Goal: Task Accomplishment & Management: Use online tool/utility

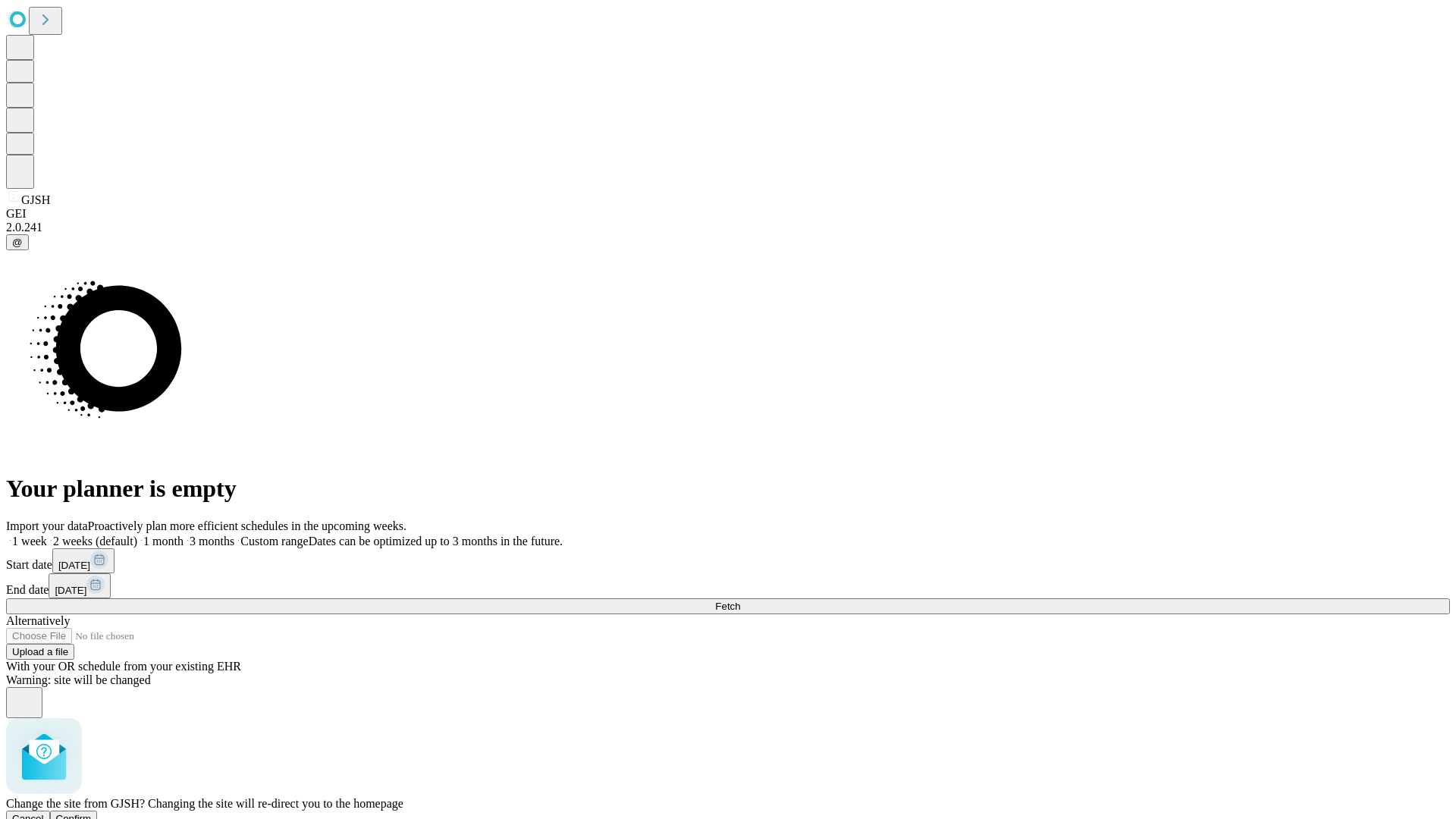
click at [92, 813] on span "Confirm" at bounding box center [74, 819] width 35 height 11
click at [138, 535] on label "2 weeks (default)" at bounding box center [92, 541] width 90 height 12
click at [740, 601] on span "Fetch" at bounding box center [728, 607] width 25 height 11
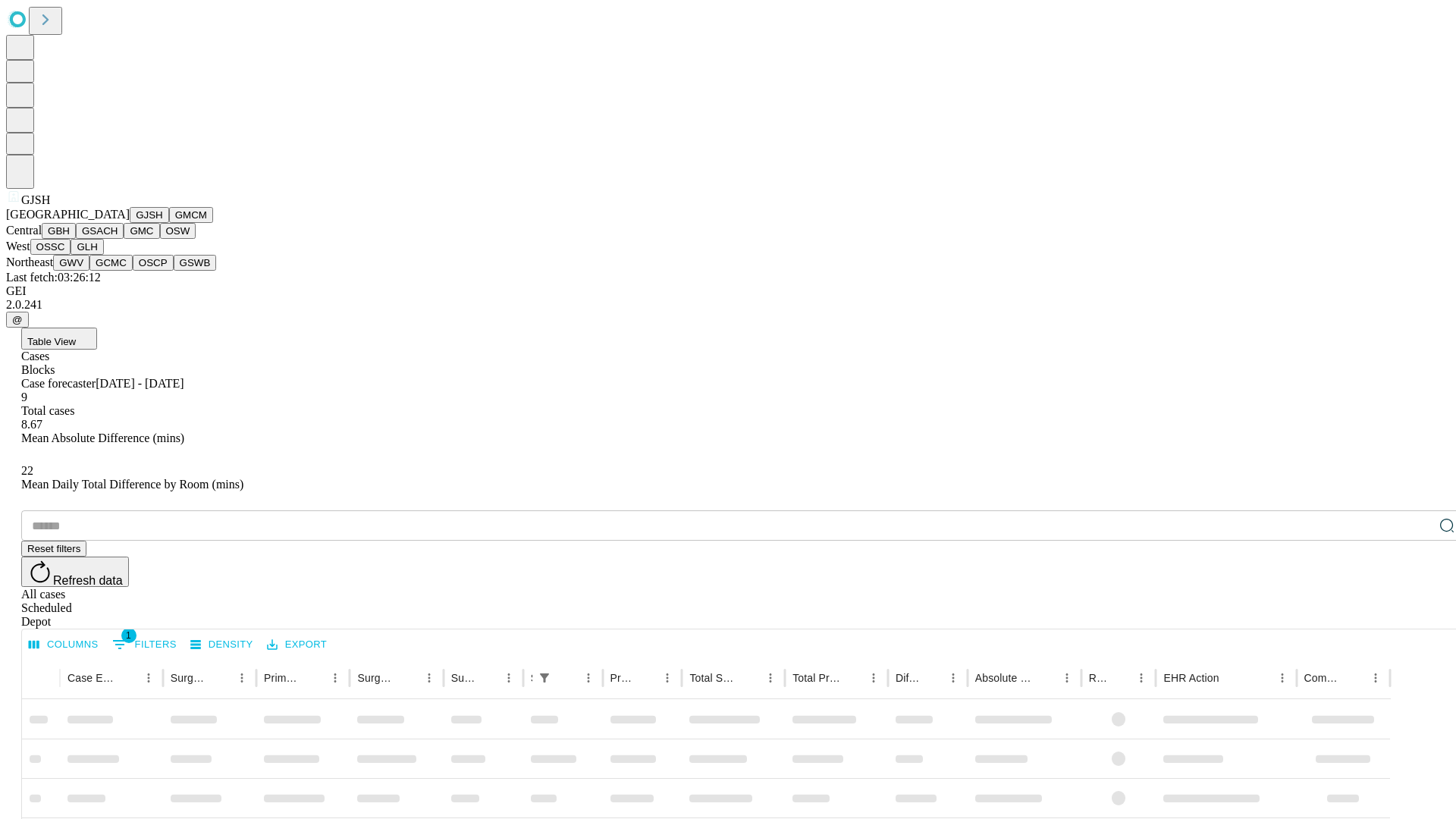
click at [169, 223] on button "GMCM" at bounding box center [191, 214] width 44 height 16
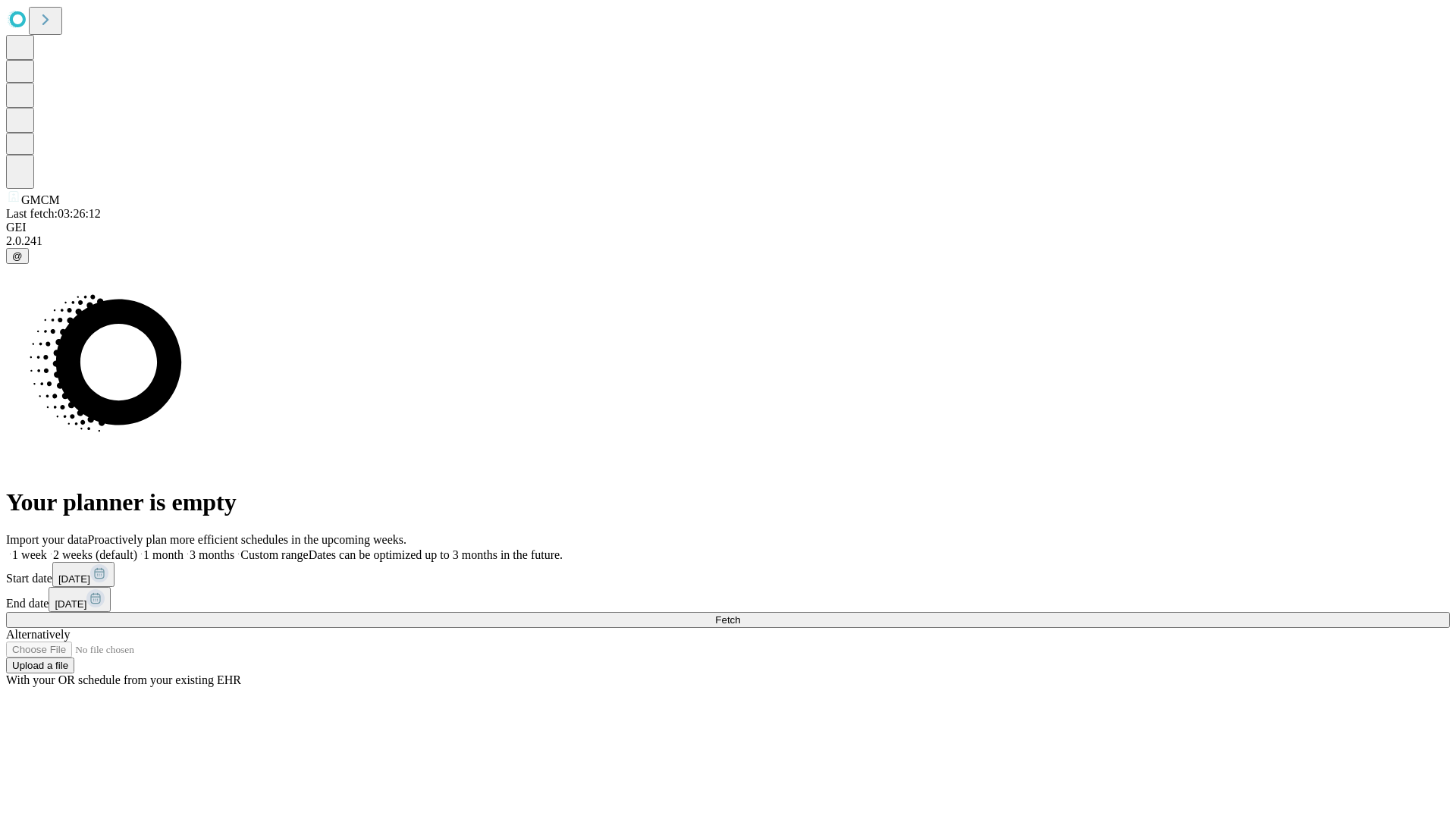
click at [138, 548] on label "2 weeks (default)" at bounding box center [92, 554] width 90 height 12
click at [740, 614] on span "Fetch" at bounding box center [728, 620] width 25 height 11
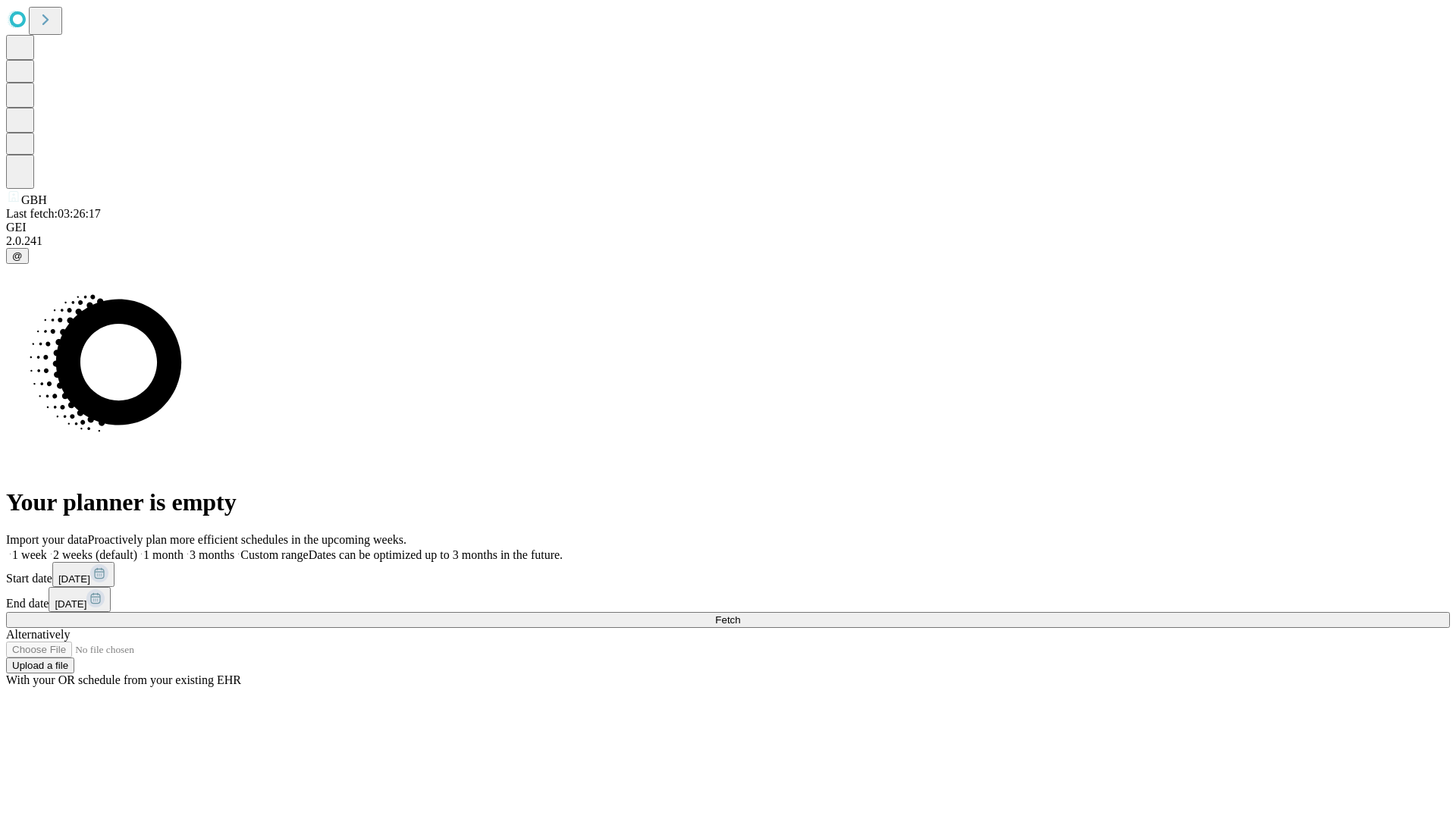
click at [138, 548] on label "2 weeks (default)" at bounding box center [92, 554] width 90 height 12
click at [740, 614] on span "Fetch" at bounding box center [728, 620] width 25 height 11
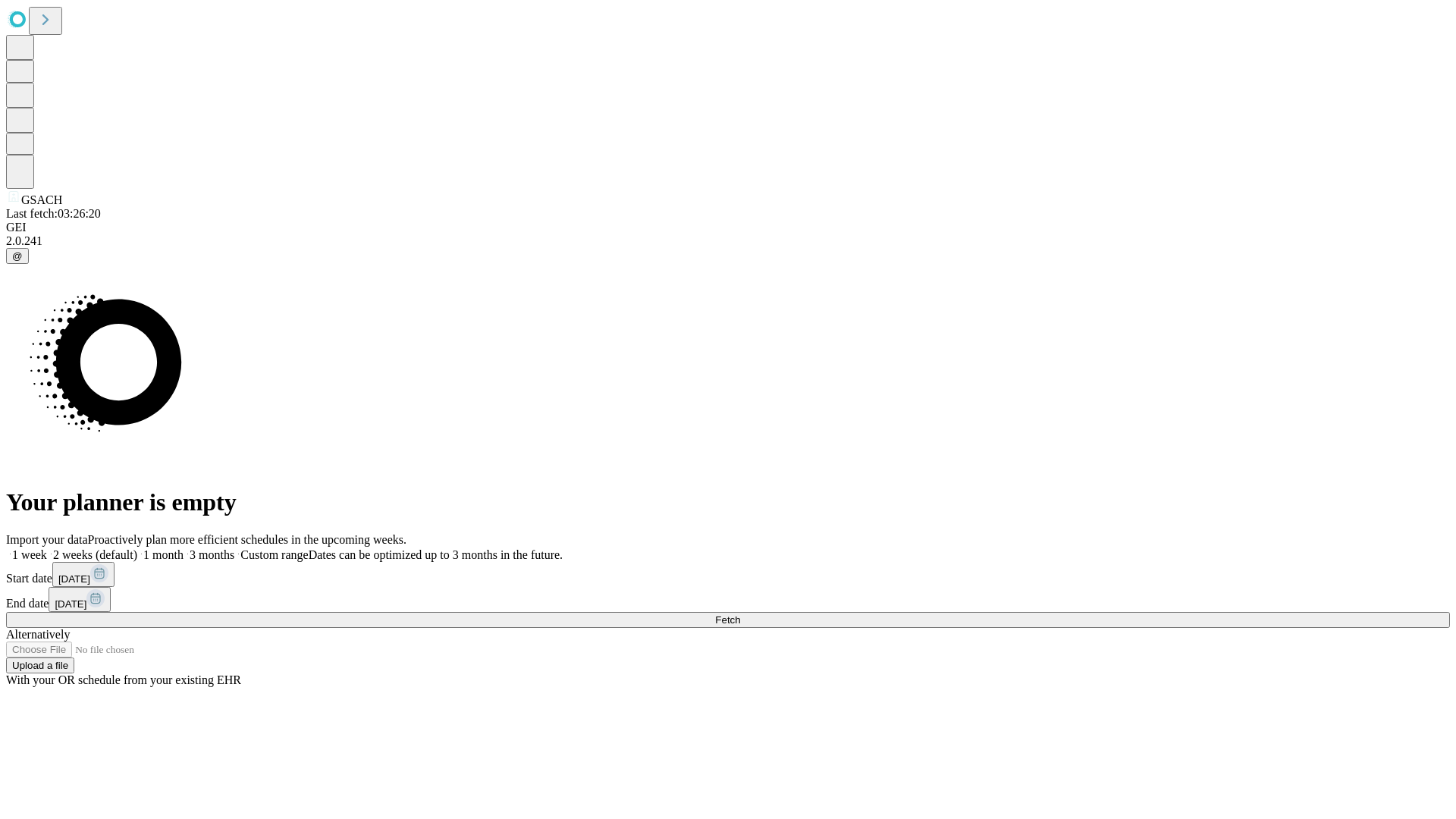
click at [138, 548] on label "2 weeks (default)" at bounding box center [92, 554] width 90 height 12
click at [740, 614] on span "Fetch" at bounding box center [728, 620] width 25 height 11
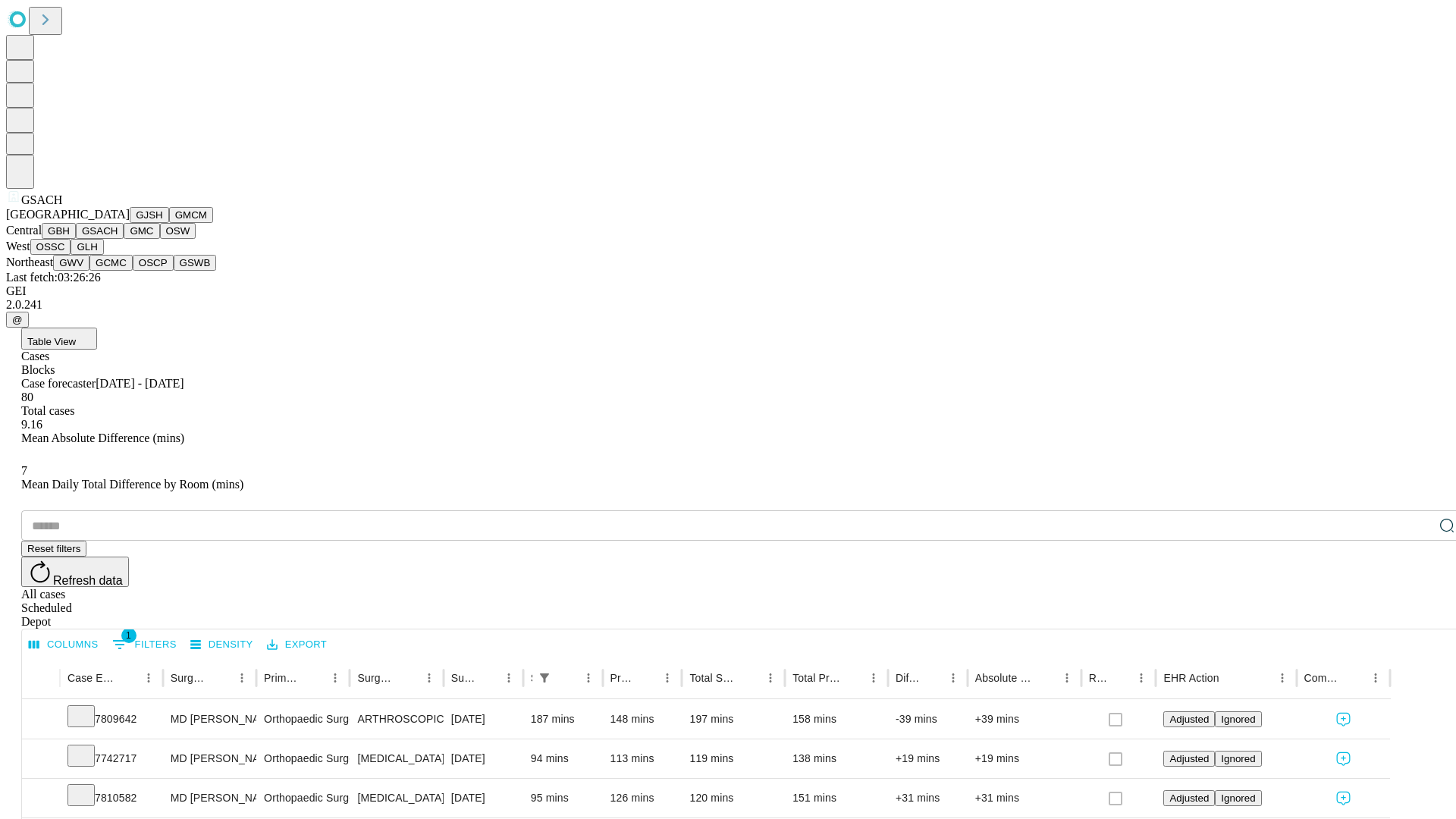
click at [123, 239] on button "GMC" at bounding box center [141, 231] width 35 height 16
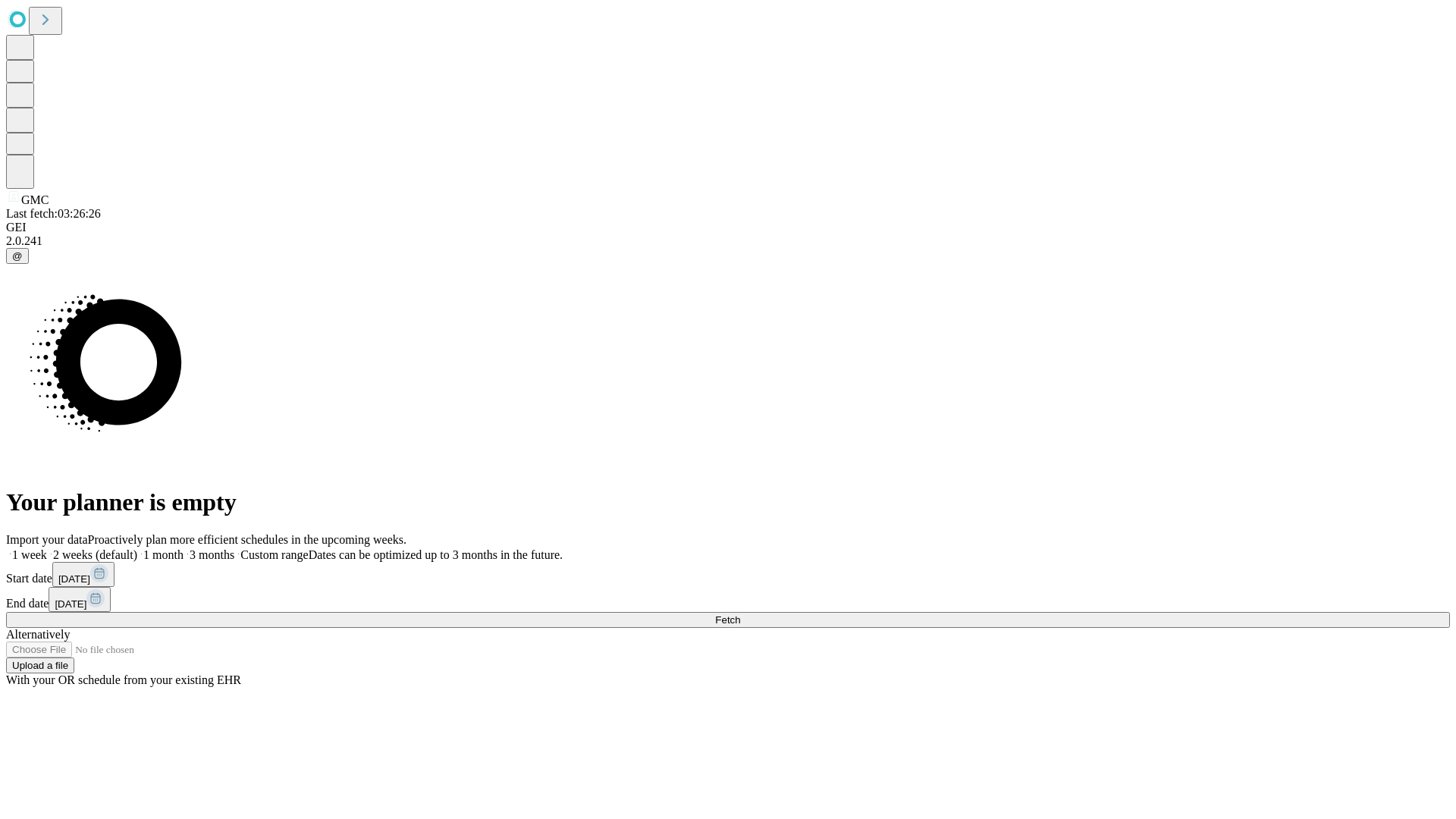
click at [138, 548] on label "2 weeks (default)" at bounding box center [92, 554] width 90 height 12
click at [740, 614] on span "Fetch" at bounding box center [728, 620] width 25 height 11
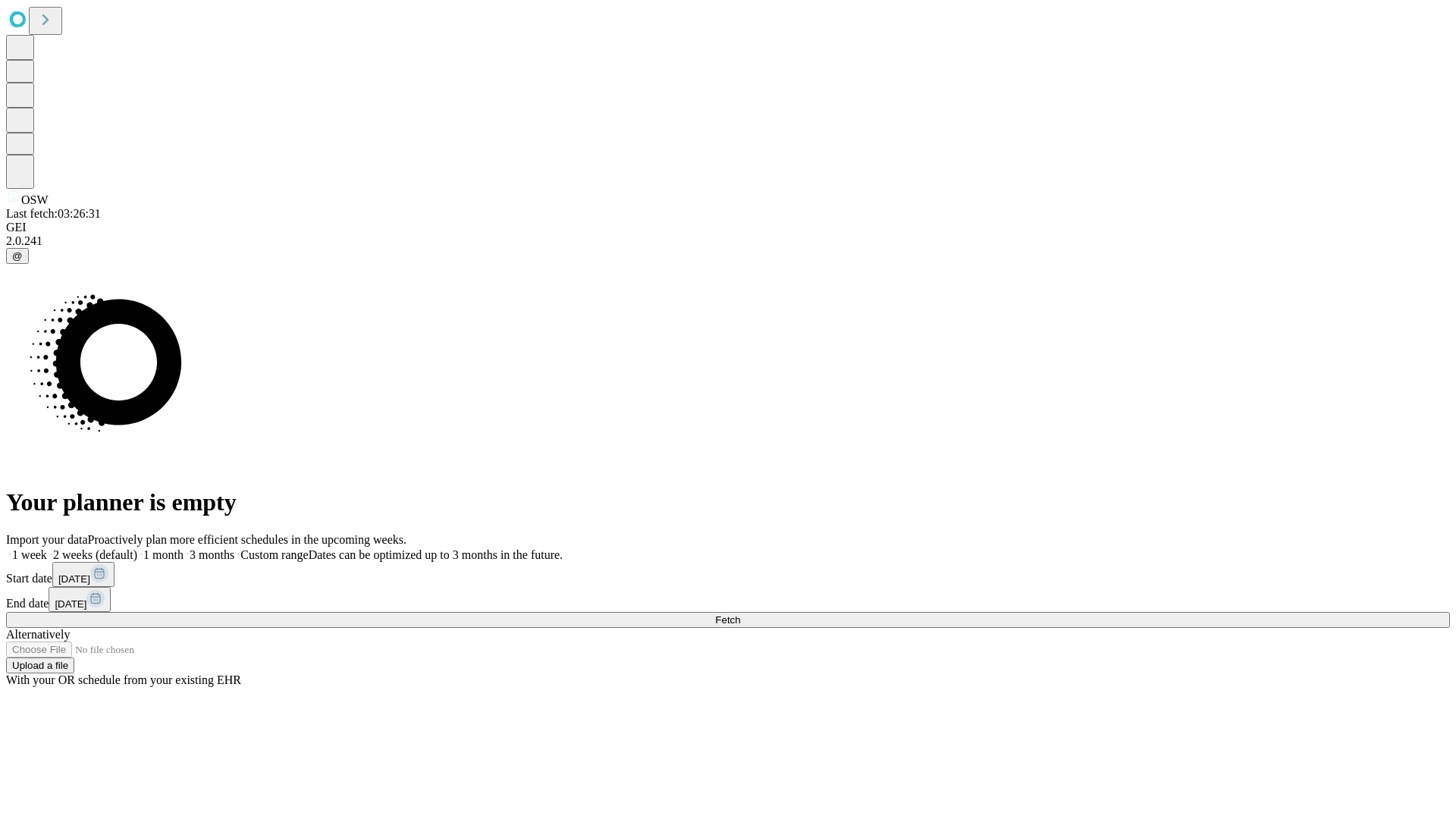
click at [138, 548] on label "2 weeks (default)" at bounding box center [92, 554] width 90 height 12
click at [740, 614] on span "Fetch" at bounding box center [728, 620] width 25 height 11
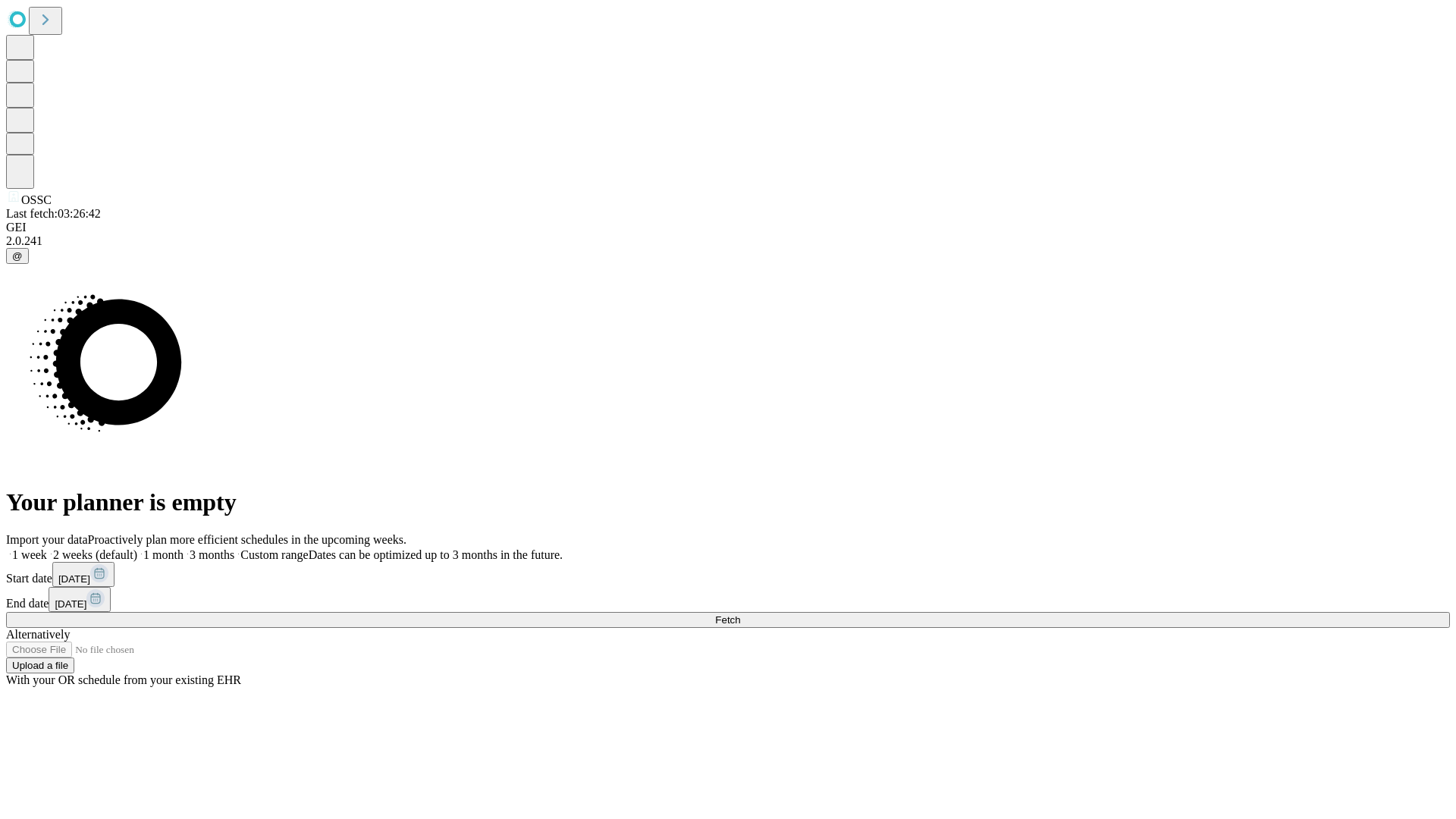
click at [138, 548] on label "2 weeks (default)" at bounding box center [92, 554] width 90 height 12
click at [740, 614] on span "Fetch" at bounding box center [728, 620] width 25 height 11
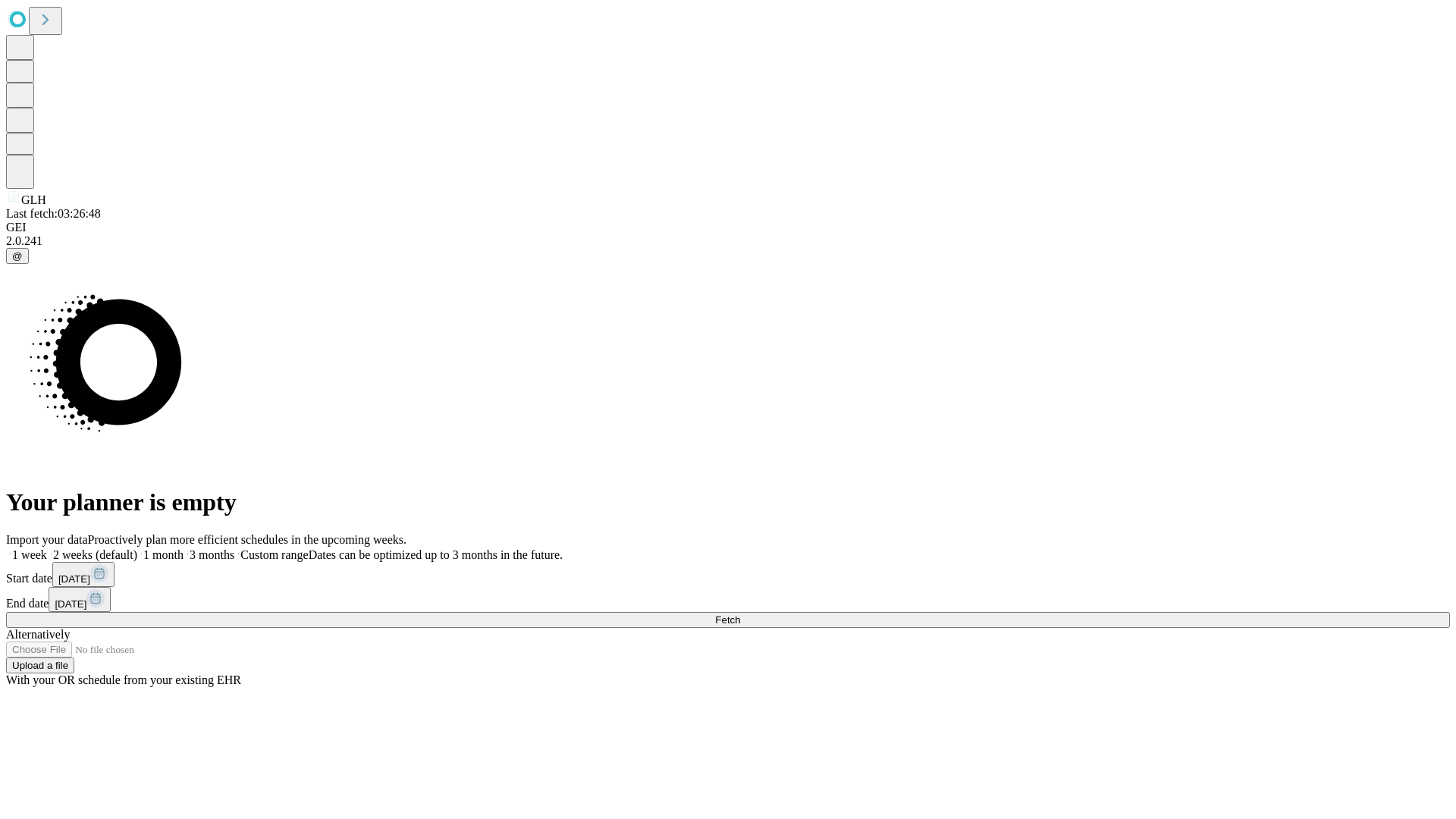
click at [138, 548] on label "2 weeks (default)" at bounding box center [92, 554] width 90 height 12
click at [740, 614] on span "Fetch" at bounding box center [728, 620] width 25 height 11
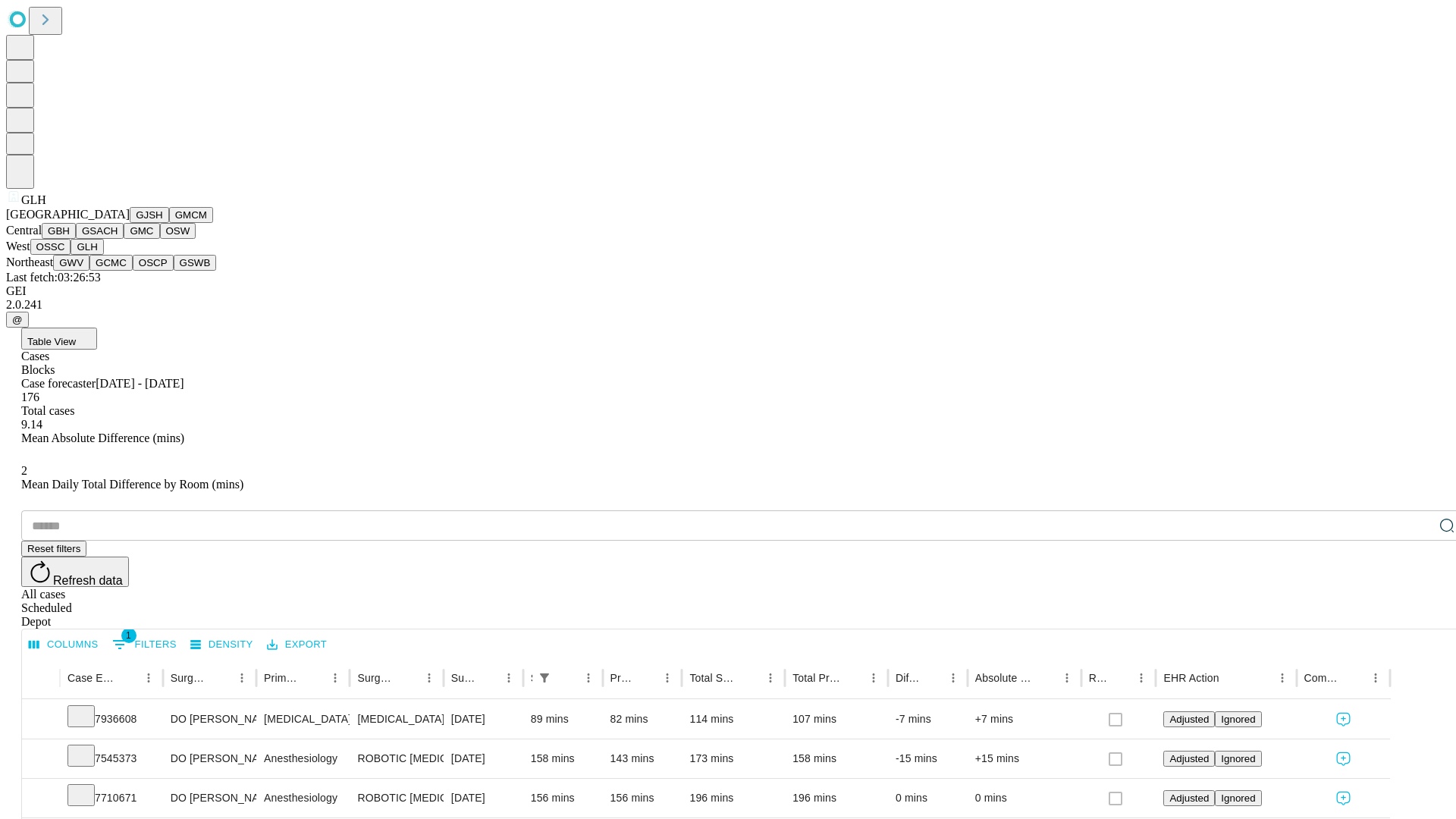
click at [90, 271] on button "GWV" at bounding box center [72, 262] width 36 height 16
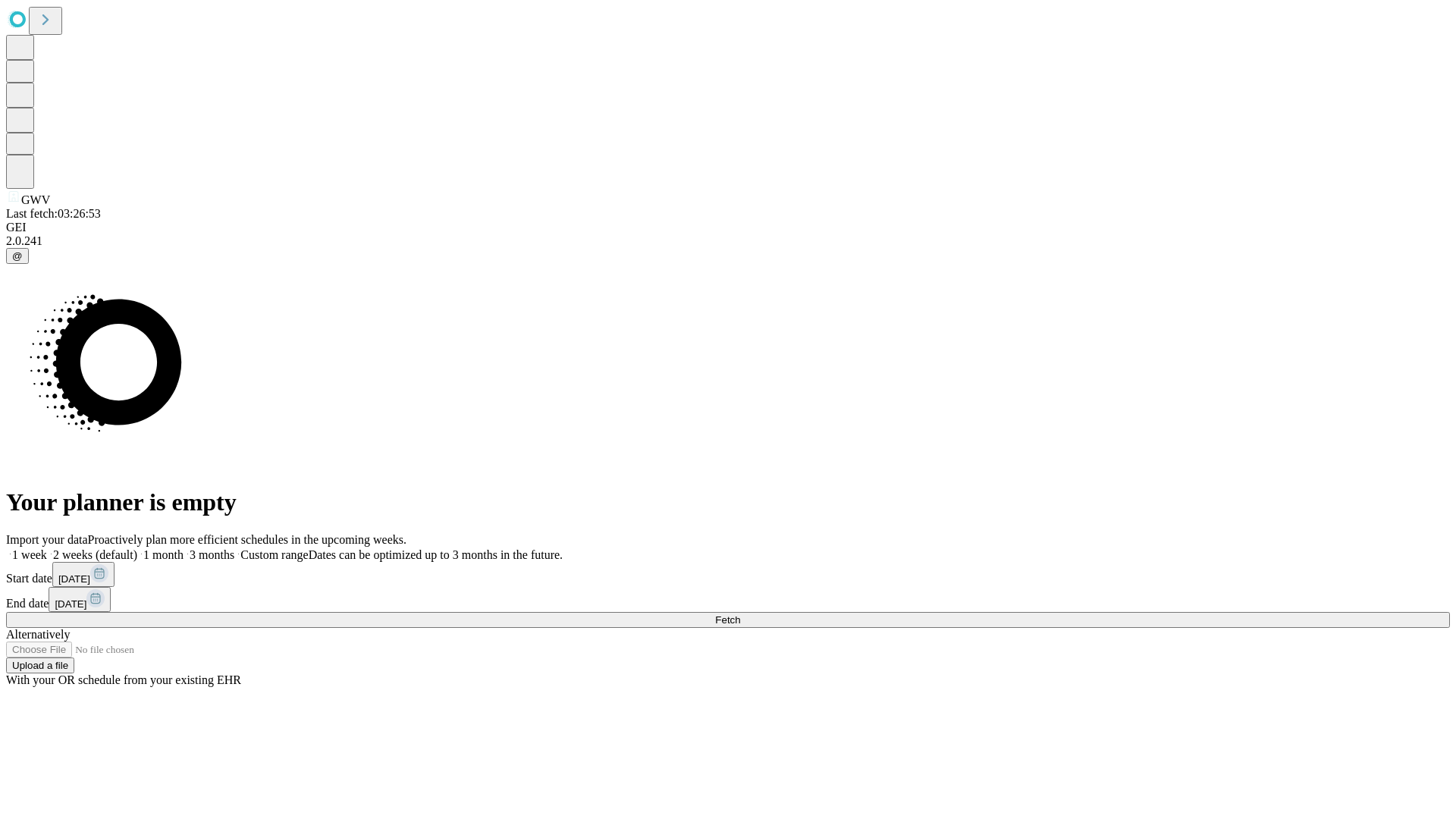
click at [138, 548] on label "2 weeks (default)" at bounding box center [92, 554] width 90 height 12
click at [740, 614] on span "Fetch" at bounding box center [728, 620] width 25 height 11
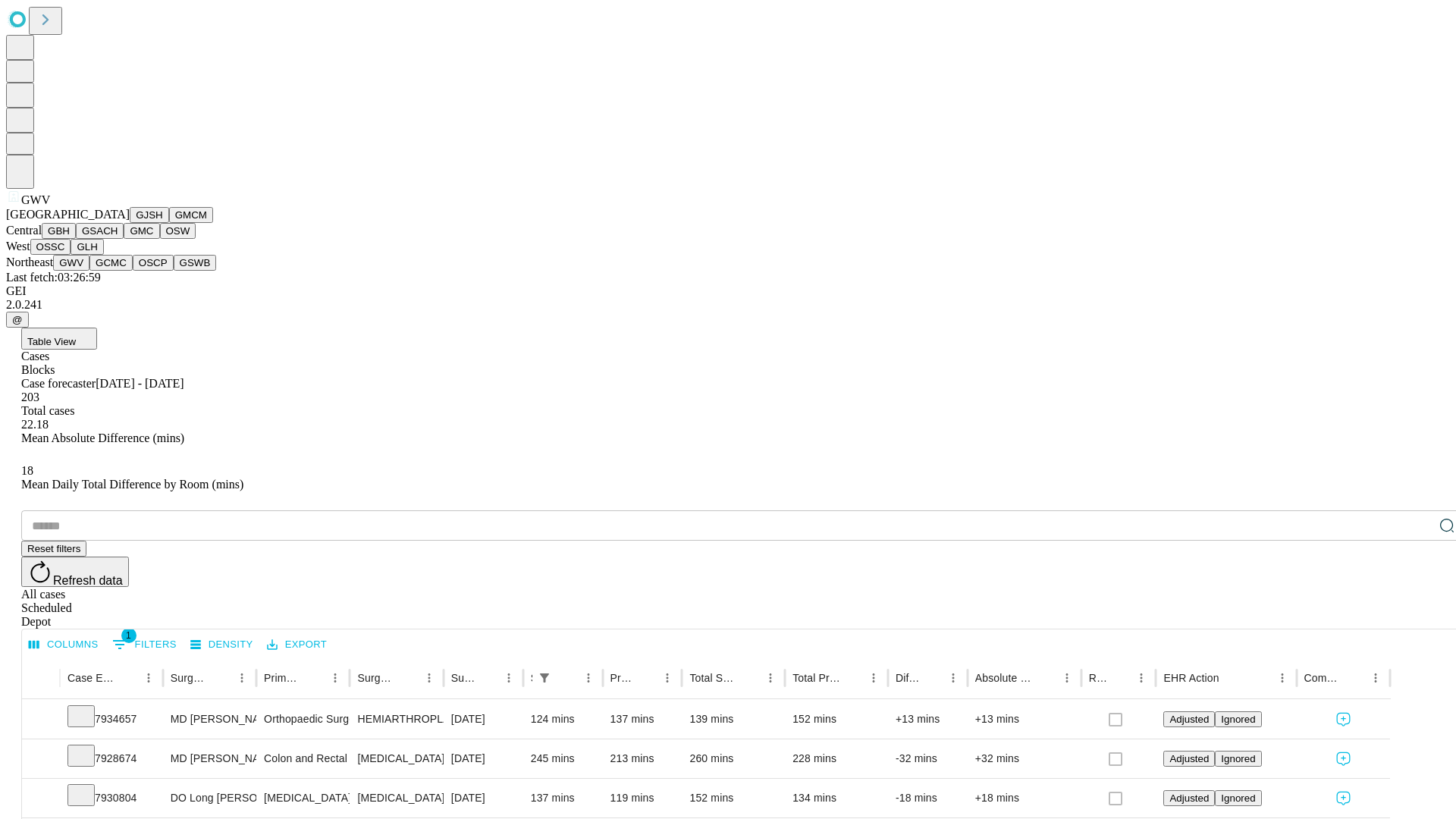
click at [118, 271] on button "GCMC" at bounding box center [111, 262] width 43 height 16
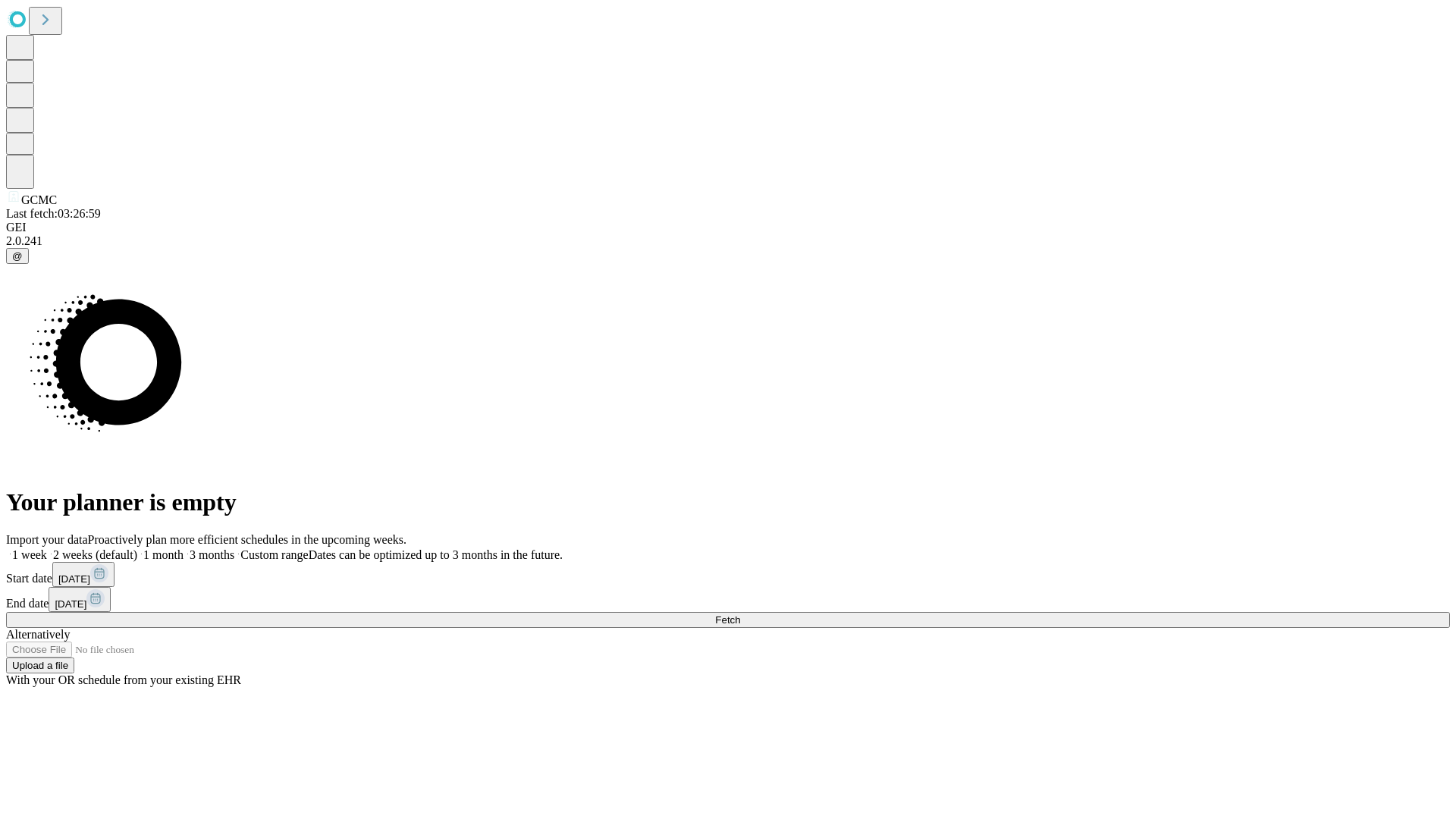
click at [138, 548] on label "2 weeks (default)" at bounding box center [92, 554] width 90 height 12
click at [740, 614] on span "Fetch" at bounding box center [728, 620] width 25 height 11
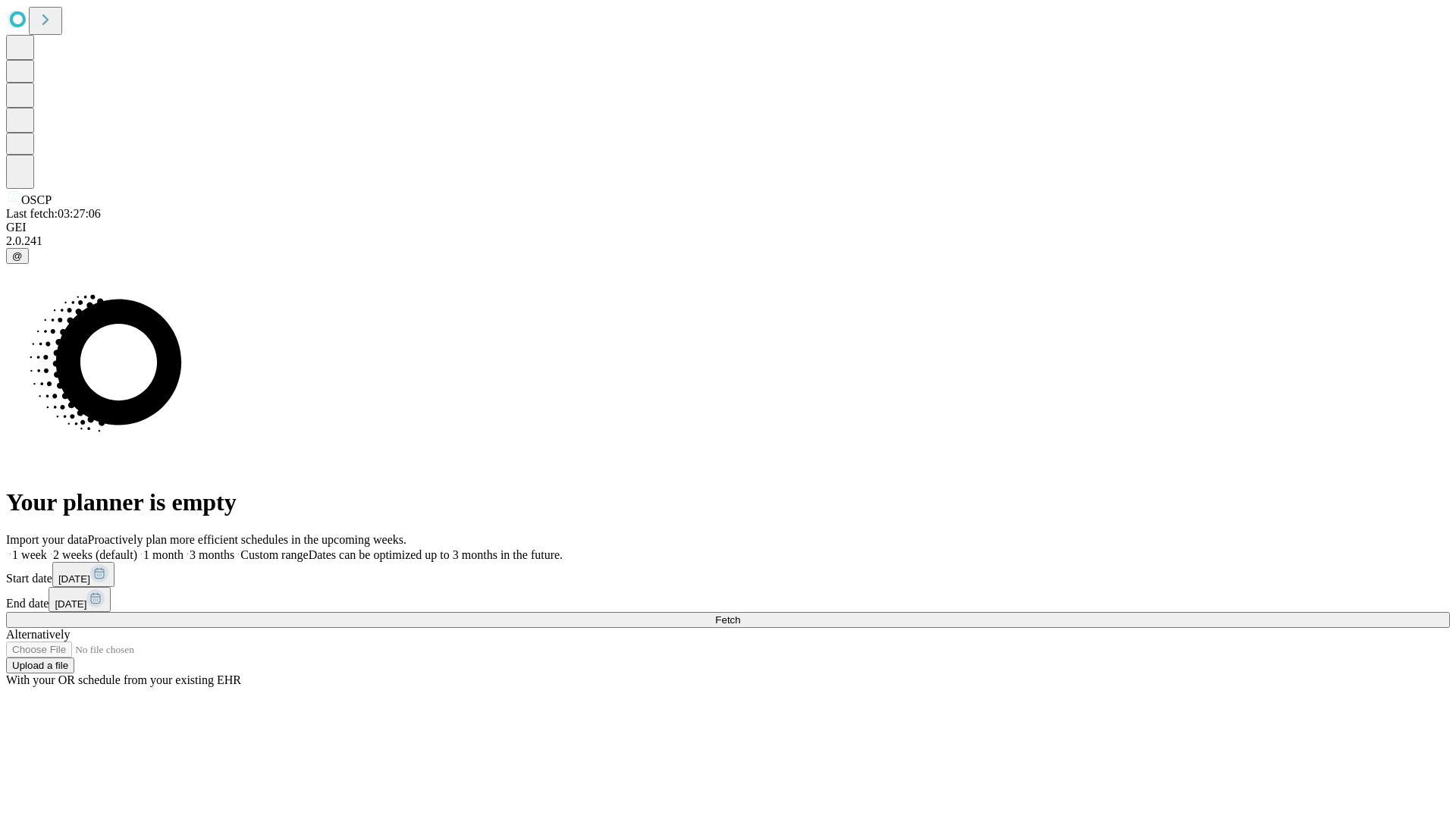
click at [138, 548] on label "2 weeks (default)" at bounding box center [92, 554] width 90 height 12
click at [740, 614] on span "Fetch" at bounding box center [728, 620] width 25 height 11
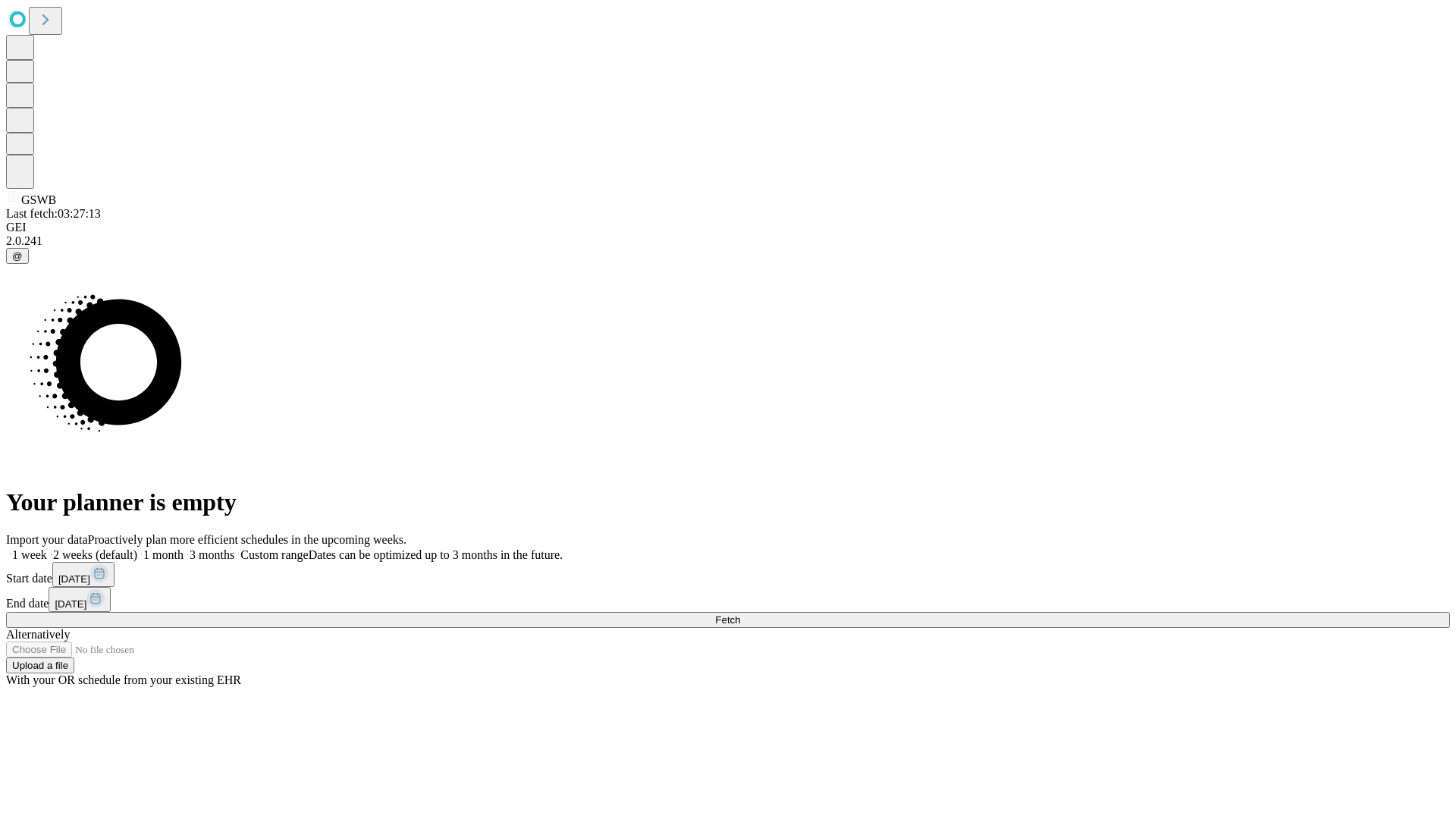
click at [740, 614] on span "Fetch" at bounding box center [728, 620] width 25 height 11
